Goal: Contribute content

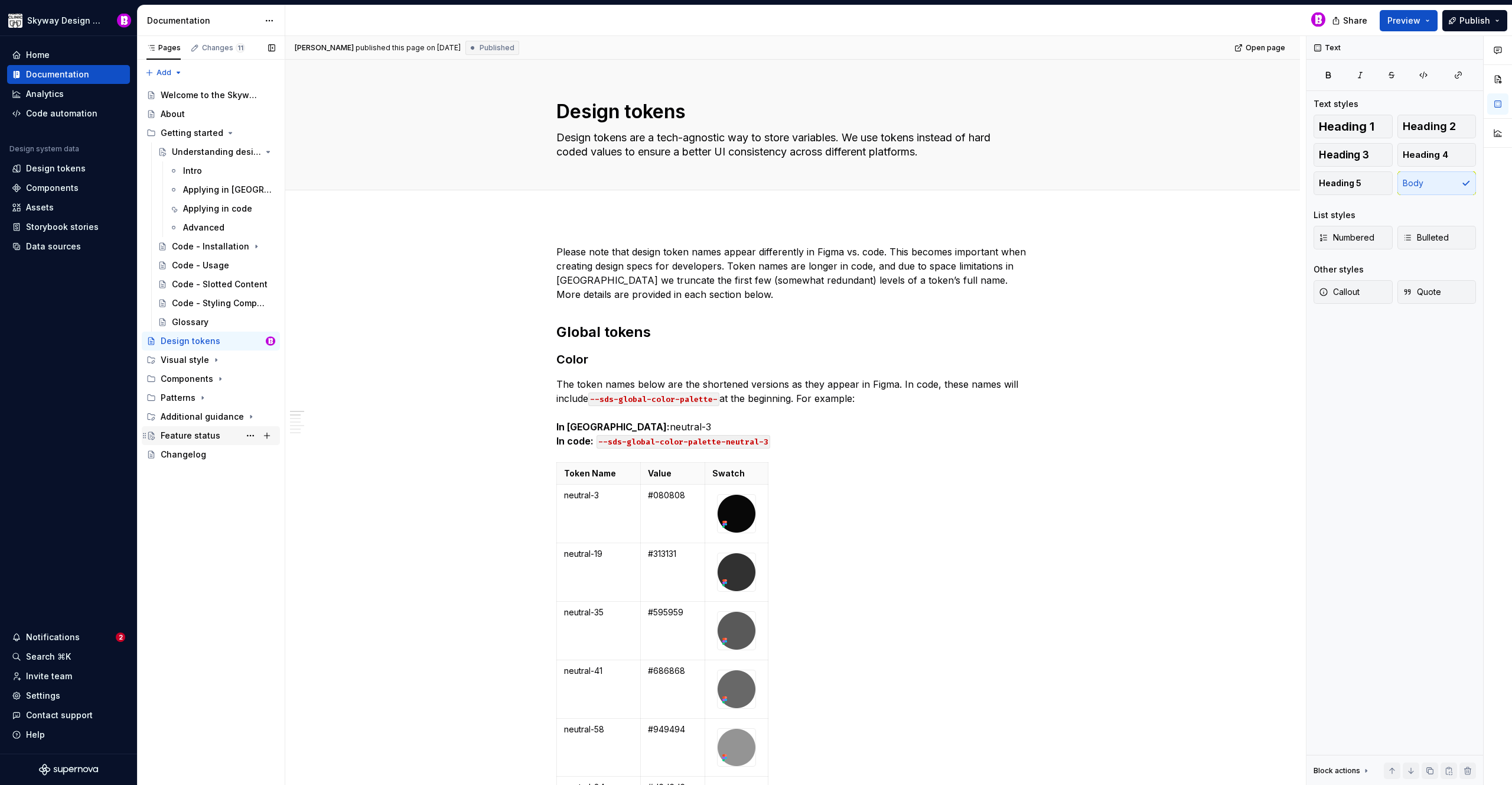
click at [189, 436] on div "Feature status" at bounding box center [190, 436] width 60 height 12
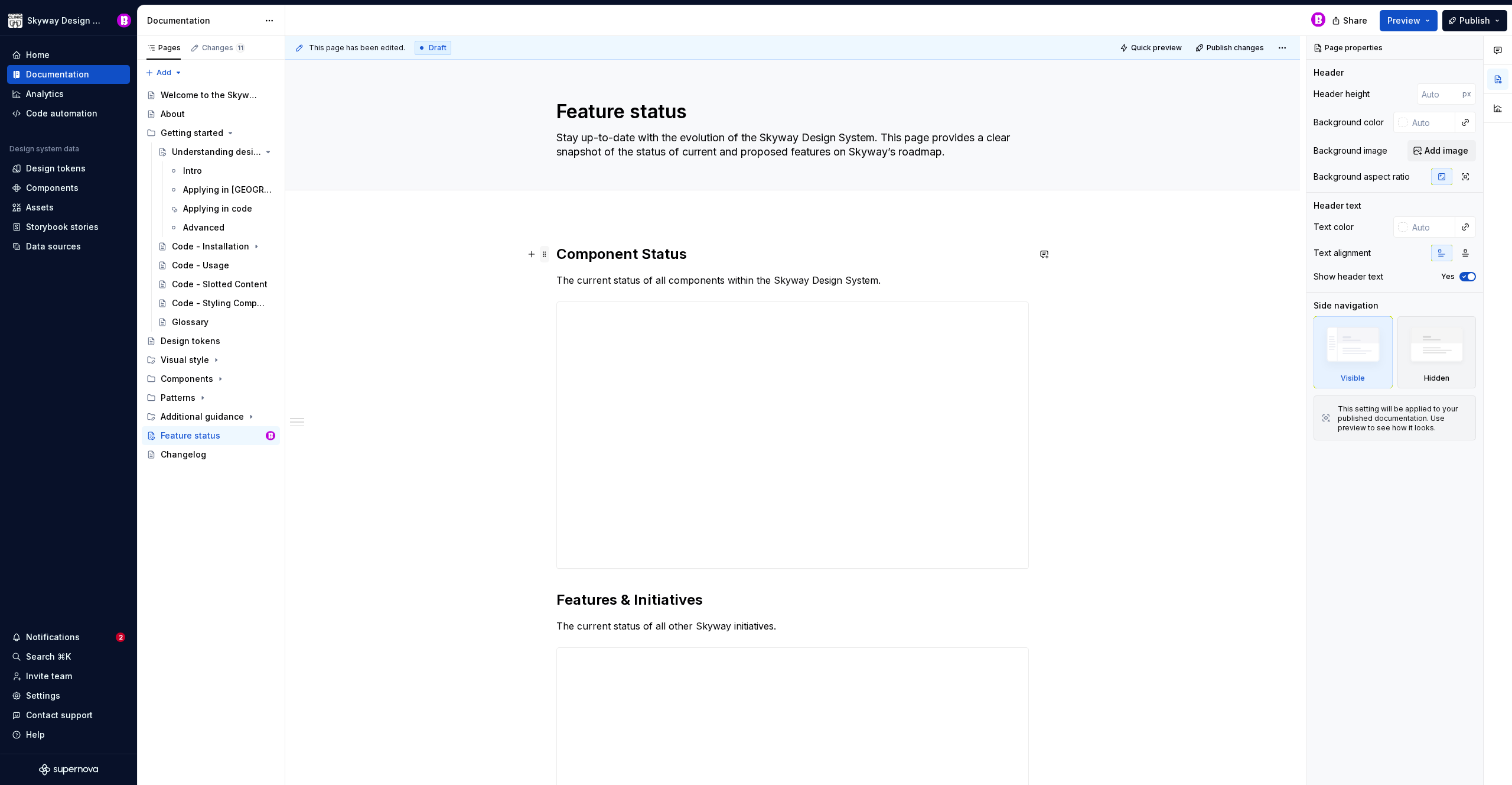
click at [545, 257] on span at bounding box center [545, 253] width 10 height 17
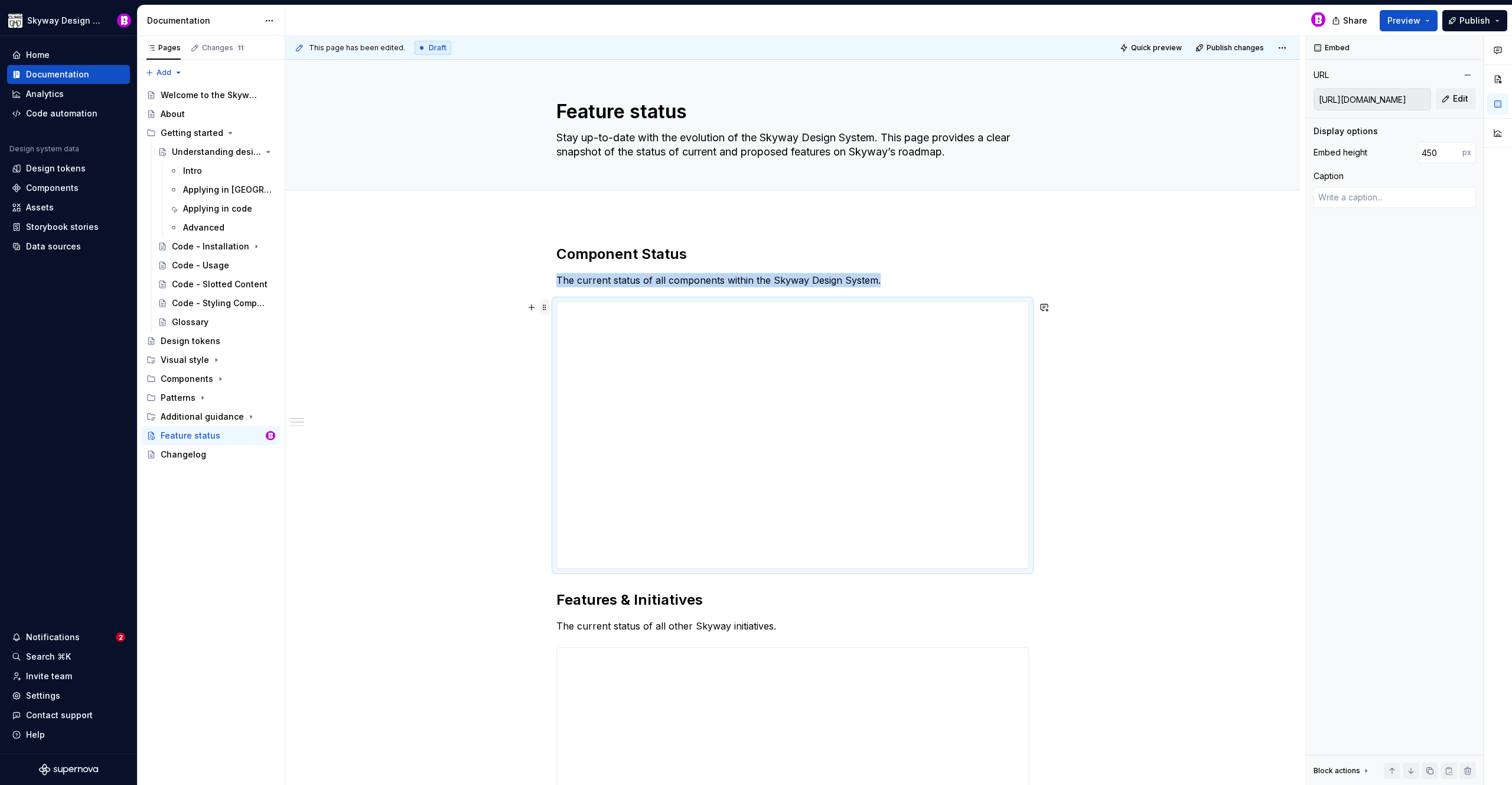
click at [543, 308] on span at bounding box center [545, 307] width 10 height 17
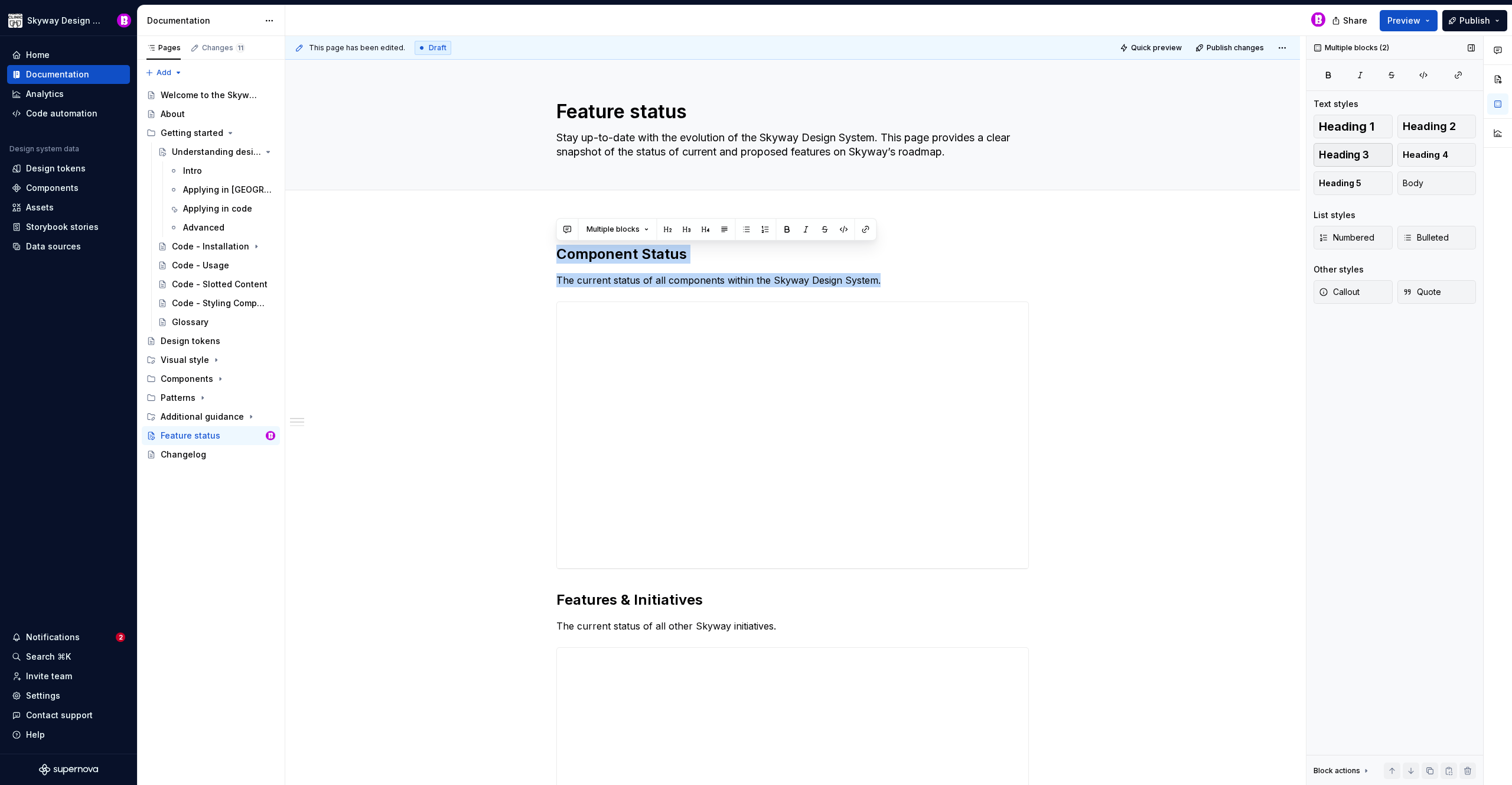
drag, startPoint x: 1440, startPoint y: 152, endPoint x: 1389, endPoint y: 143, distance: 51.8
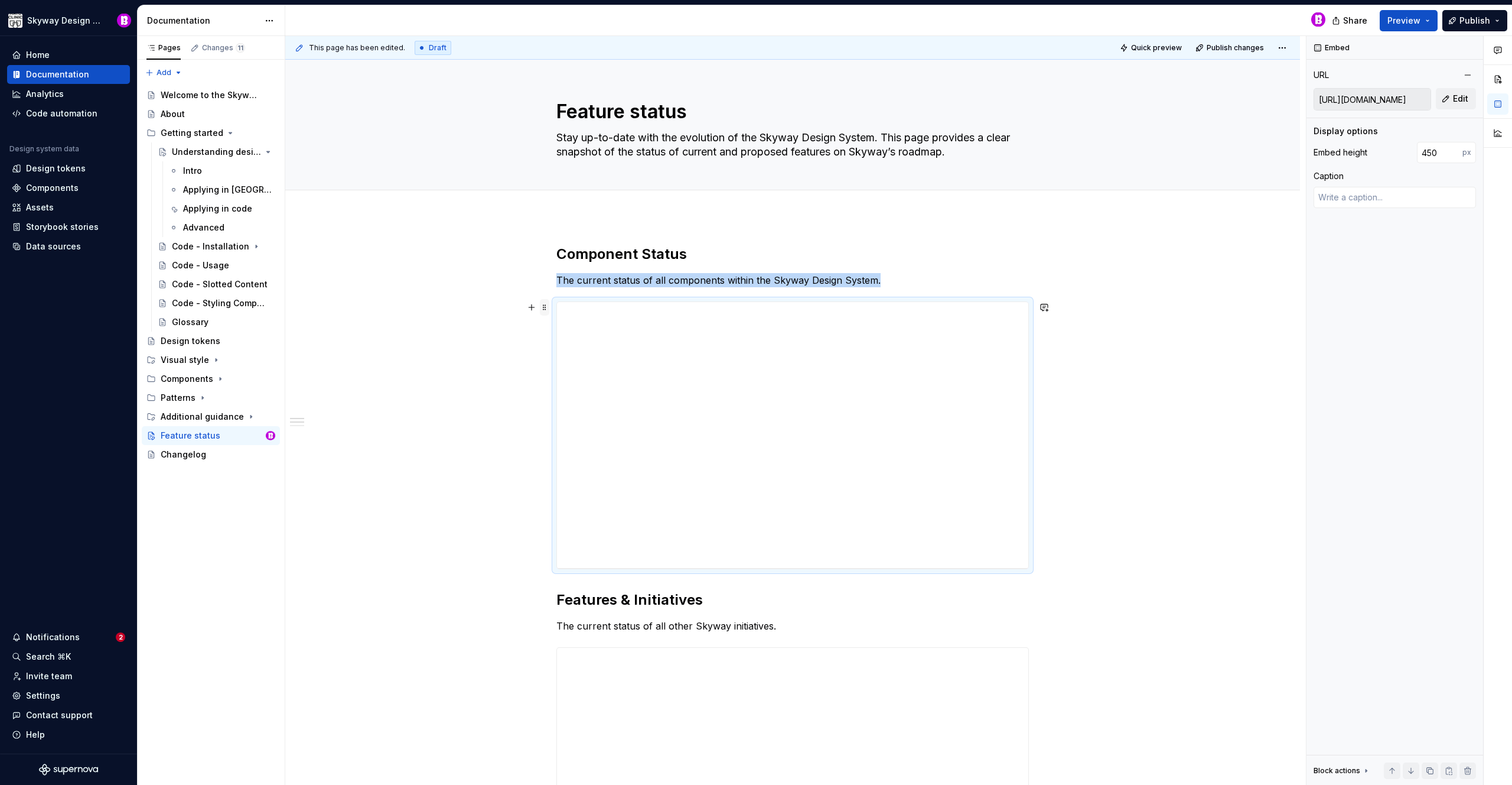
click at [545, 310] on span at bounding box center [545, 307] width 10 height 17
click at [543, 310] on span at bounding box center [545, 307] width 10 height 17
type textarea "*"
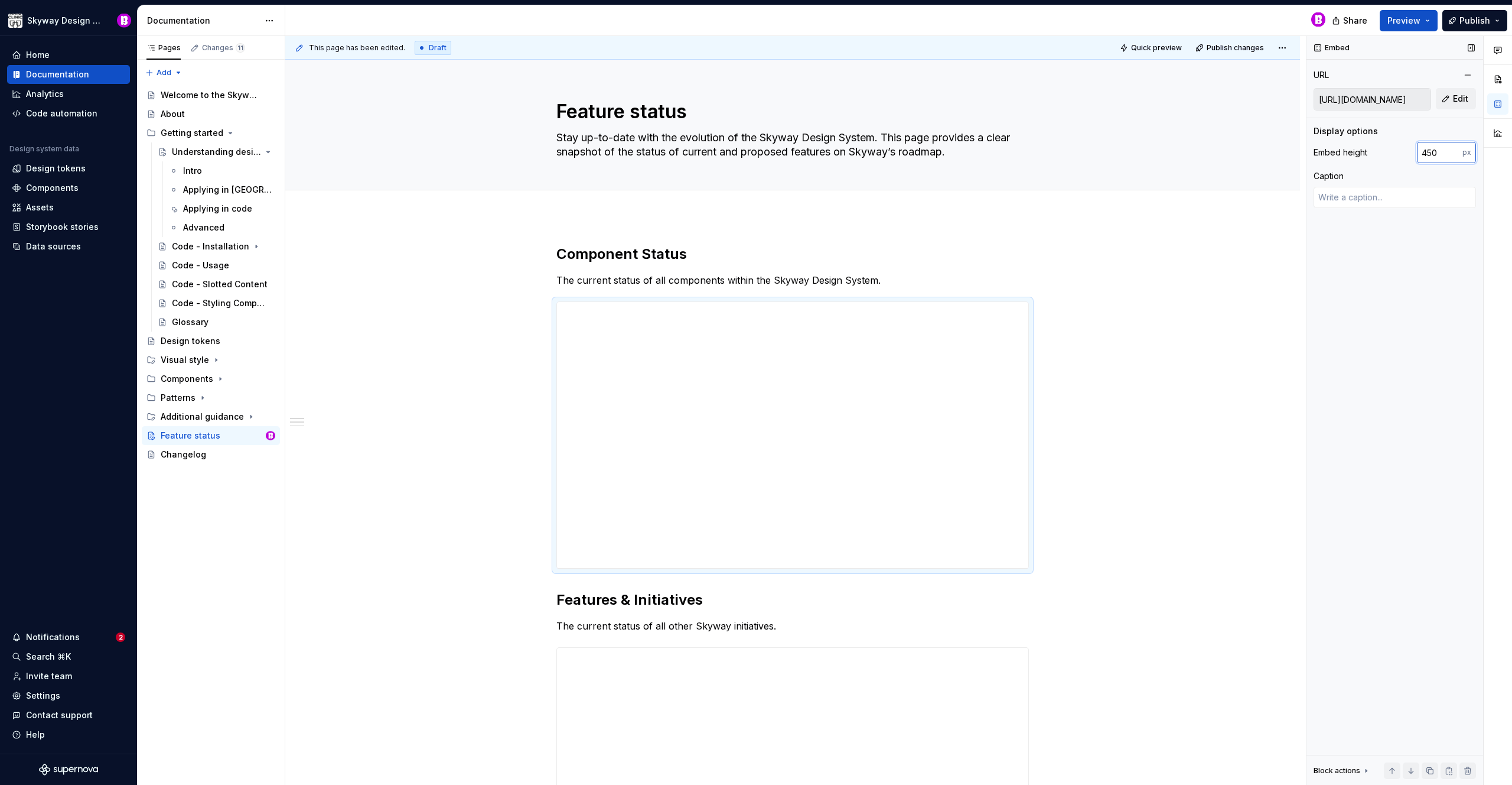
drag, startPoint x: 1440, startPoint y: 150, endPoint x: 1405, endPoint y: 150, distance: 35.0
click at [1405, 150] on div "Embed height 450 px" at bounding box center [1395, 153] width 163 height 22
type input "500"
type textarea "*"
type input "500"
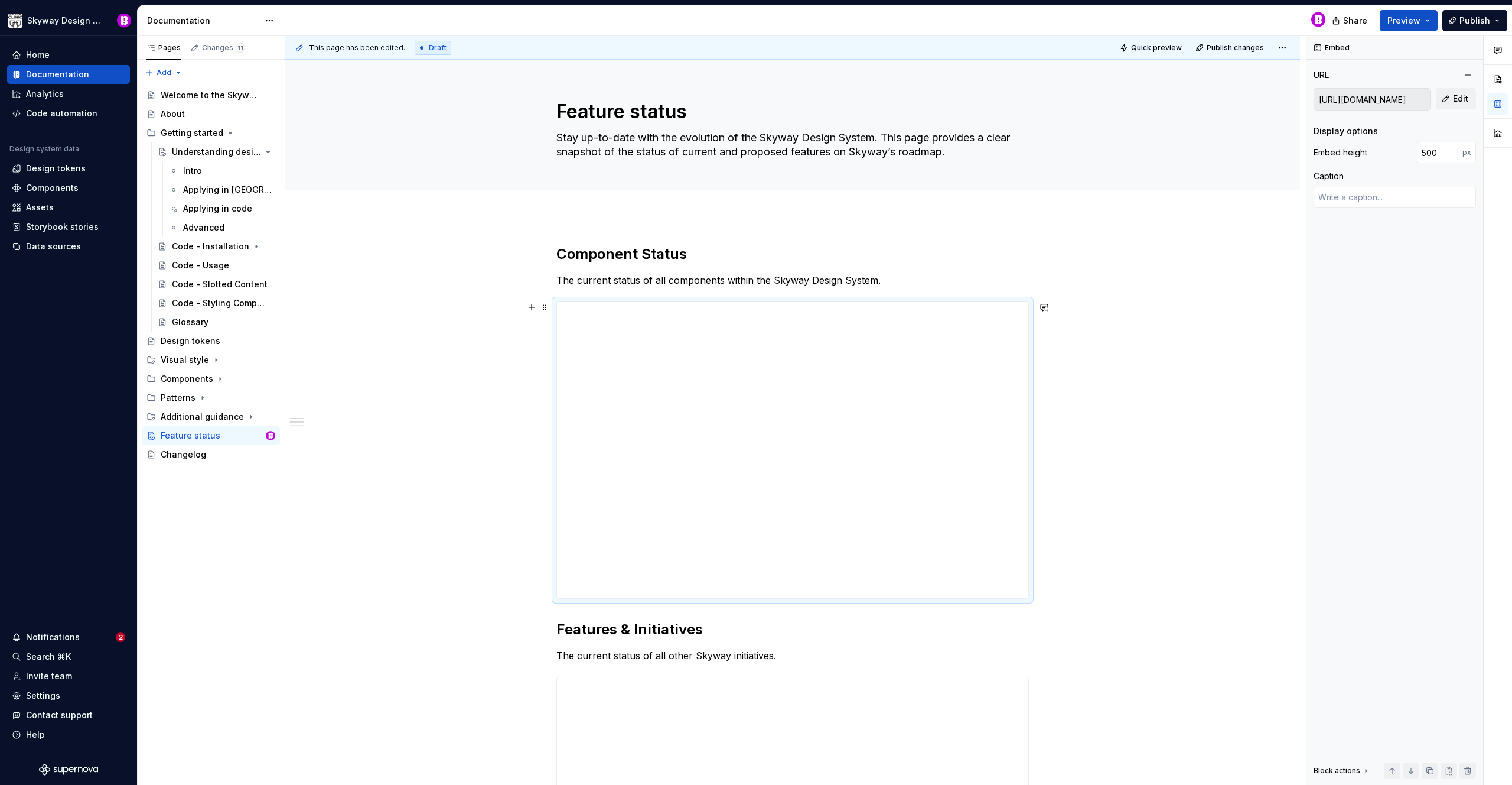
click at [1234, 48] on span "Publish changes" at bounding box center [1235, 48] width 57 height 10
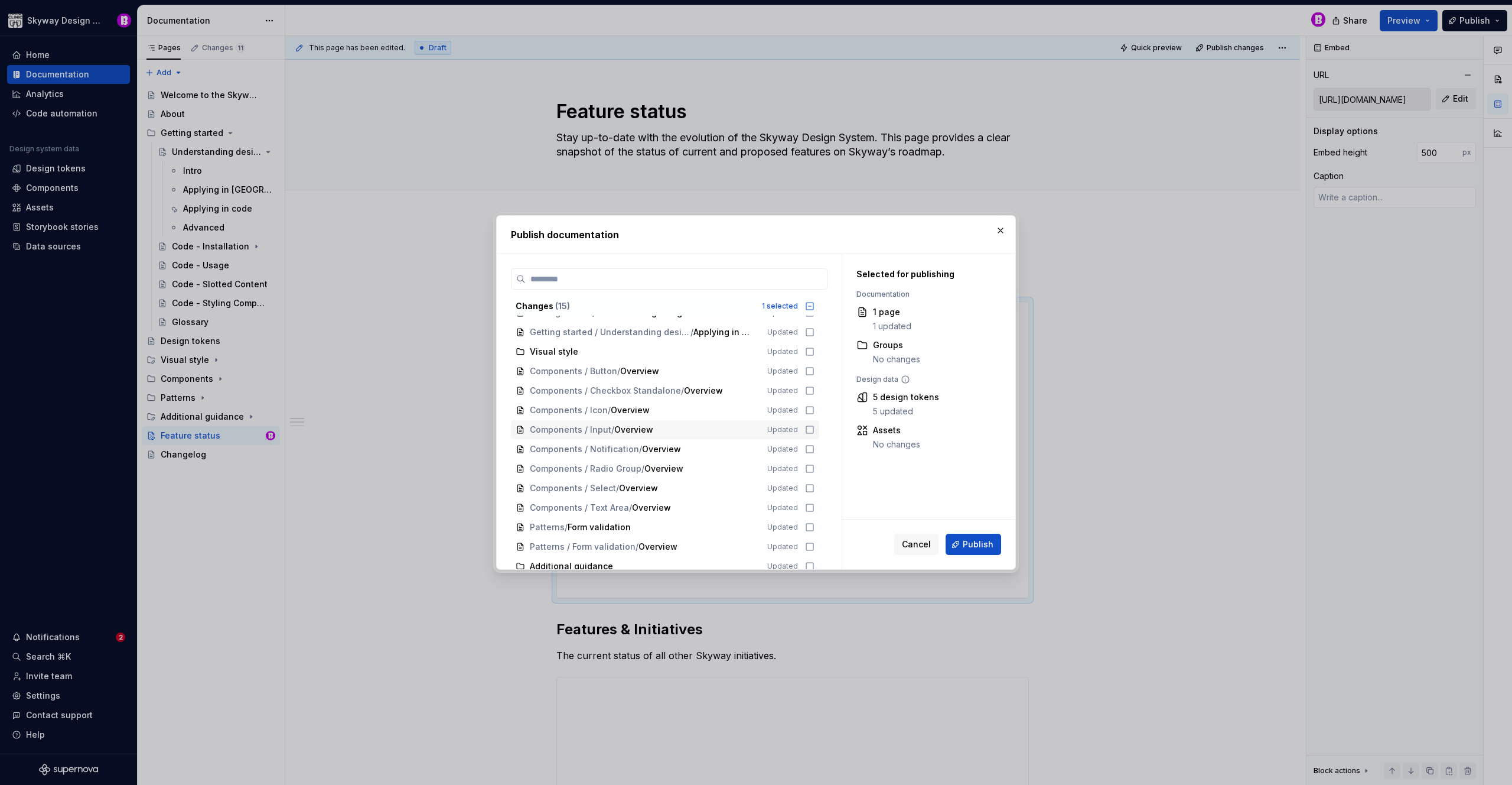
scroll to position [41, 0]
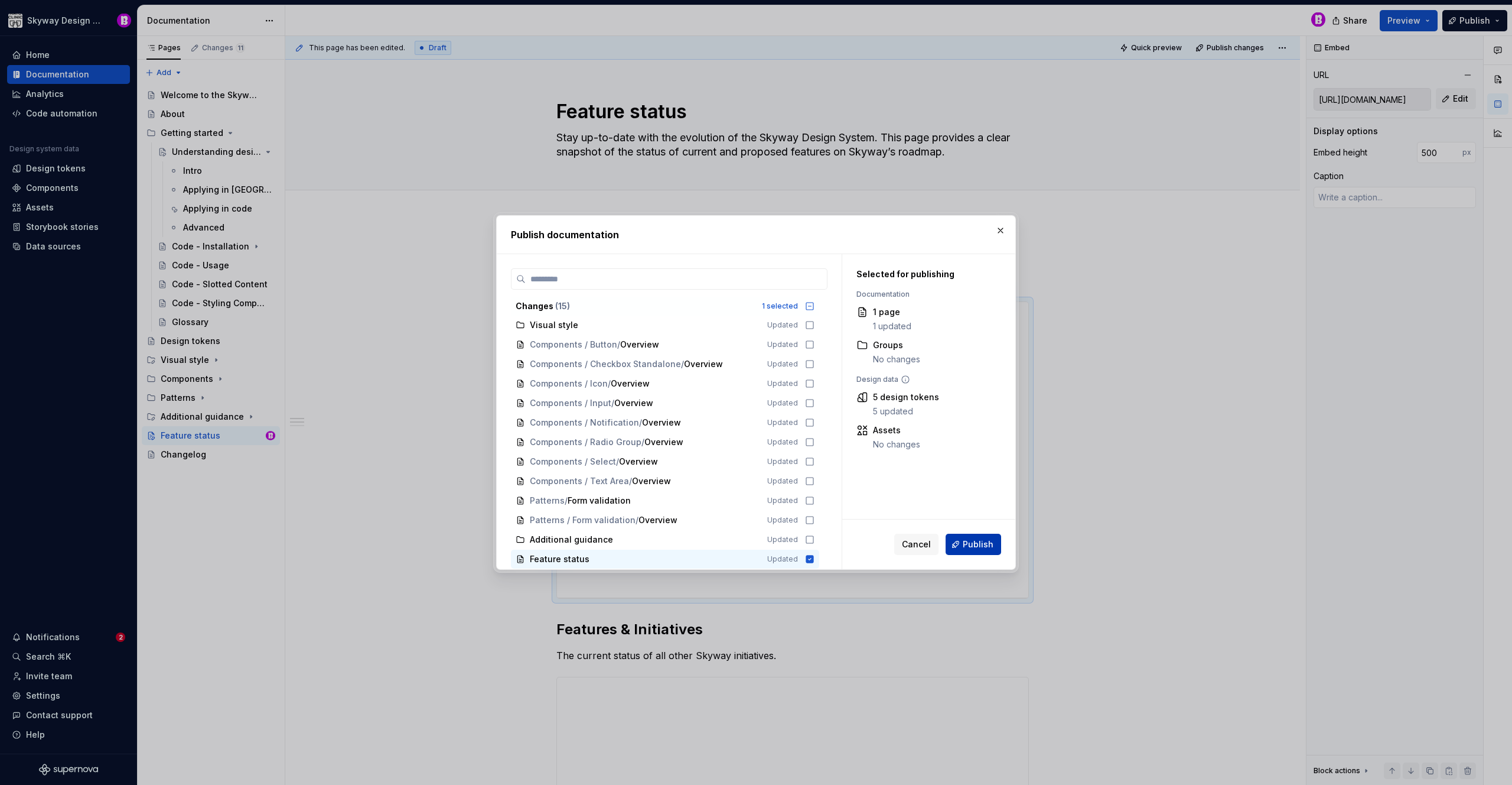
click at [985, 540] on span "Publish" at bounding box center [978, 544] width 31 height 12
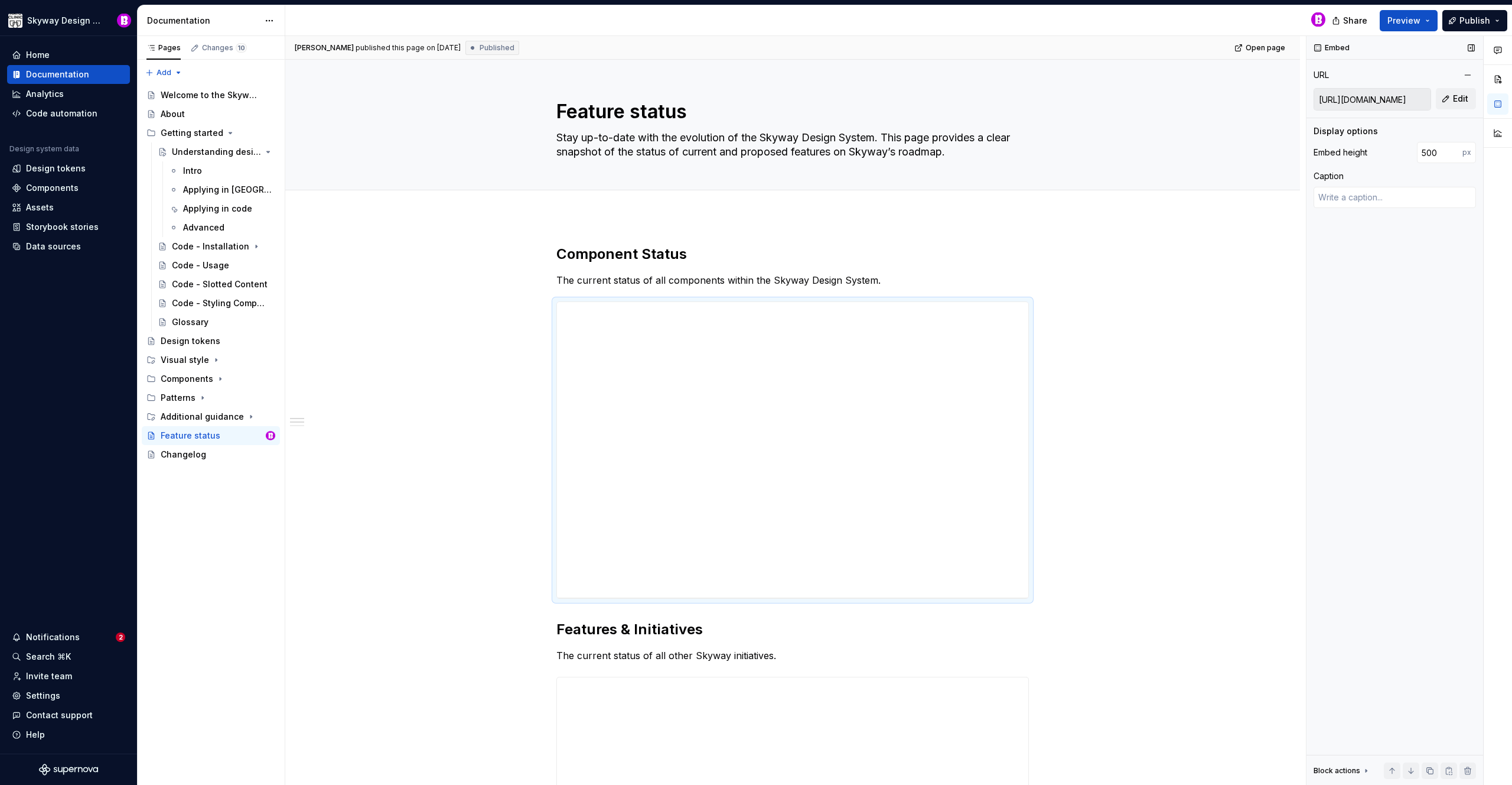
type textarea "*"
